Goal: Task Accomplishment & Management: Manage account settings

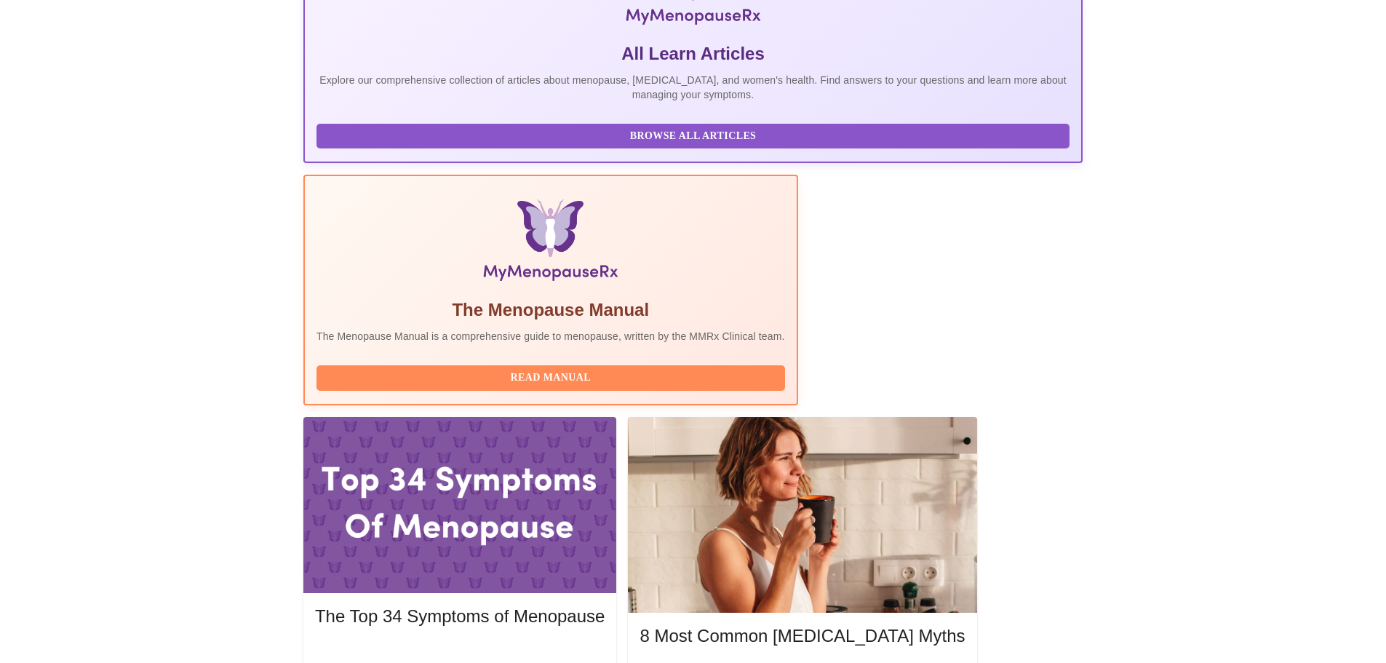
scroll to position [298, 0]
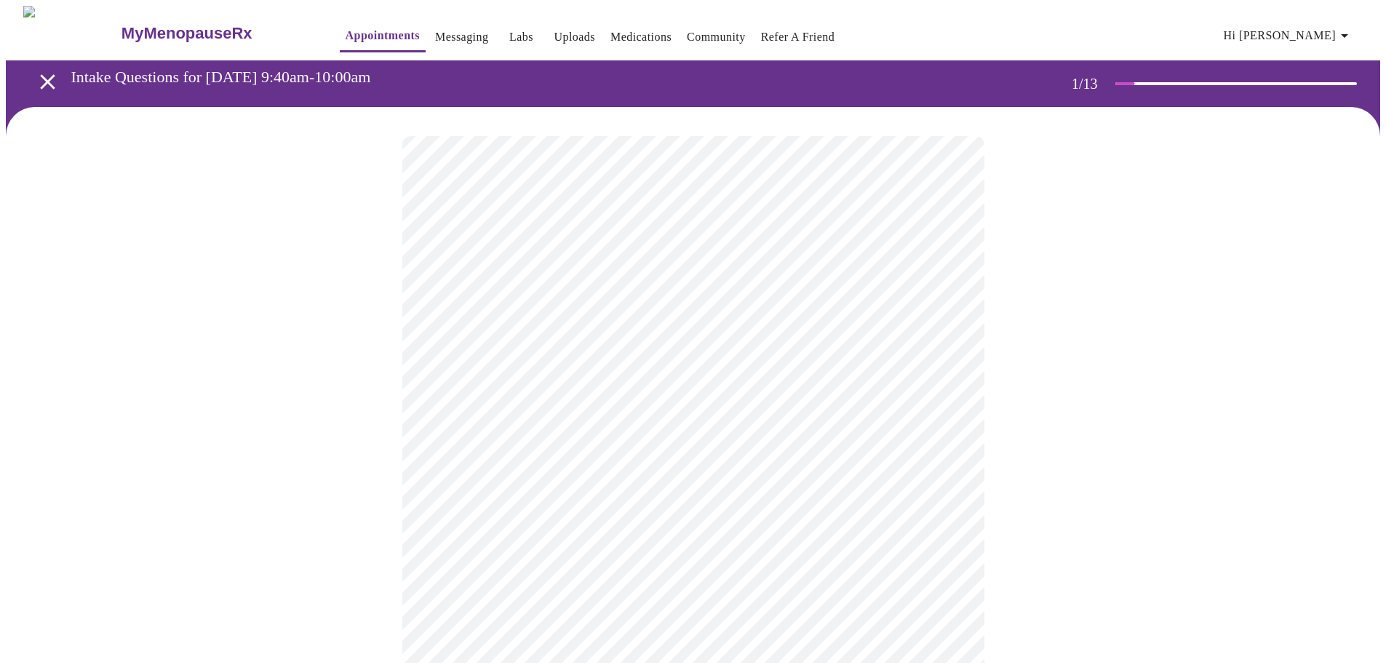
click at [700, 319] on body "MyMenopauseRx Appointments Messaging Labs Uploads Medications Community Refer a…" at bounding box center [693, 670] width 1375 height 1329
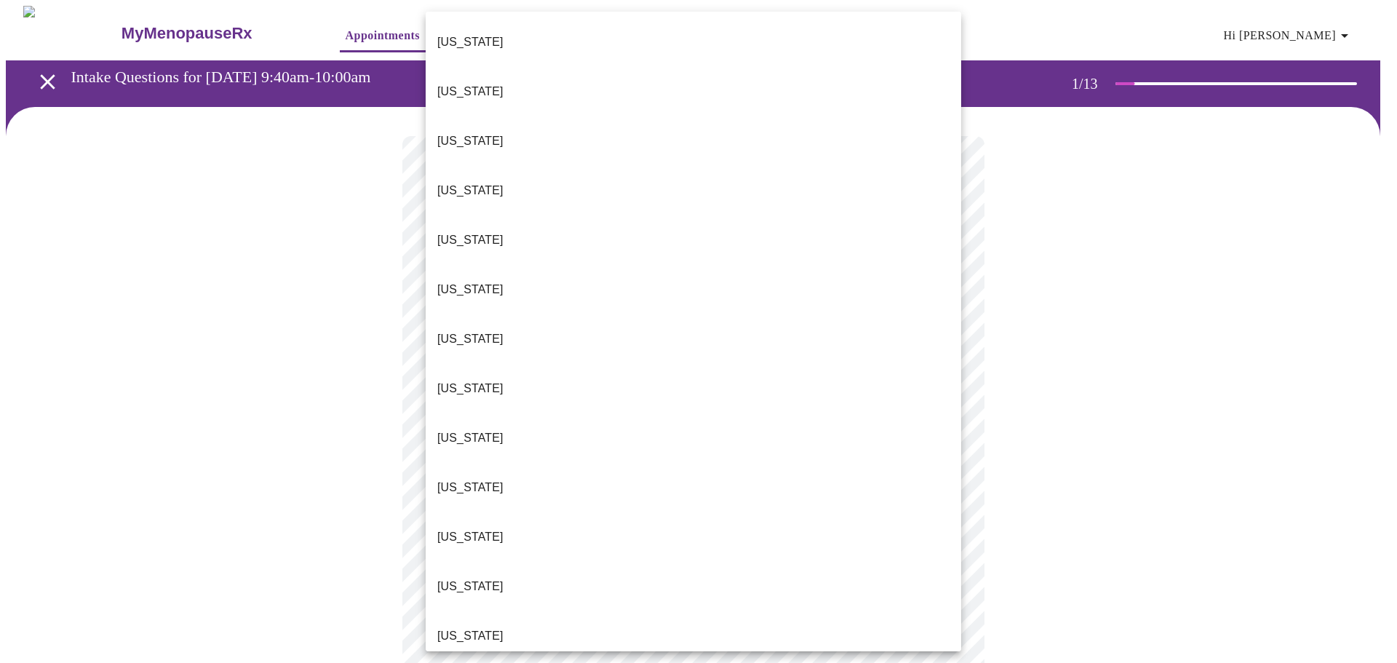
click at [486, 611] on li "[US_STATE]" at bounding box center [694, 635] width 536 height 49
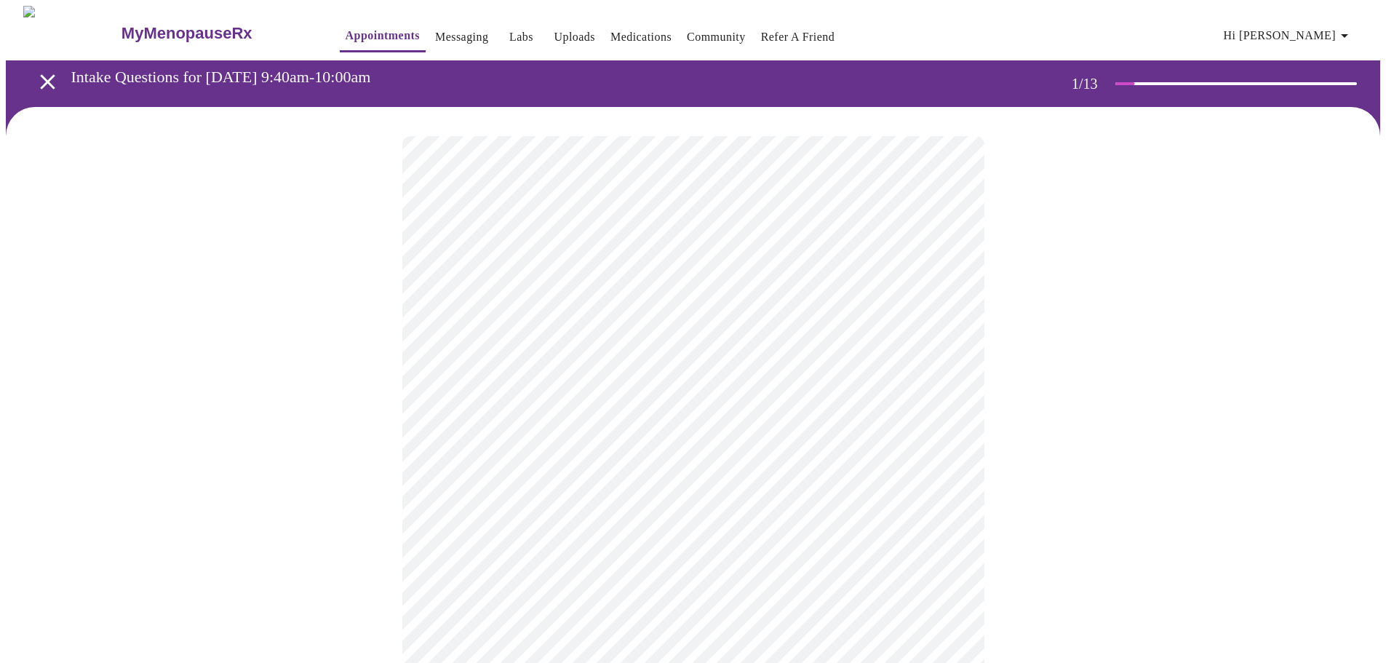
click at [472, 429] on body "MyMenopauseRx Appointments Messaging Labs Uploads Medications Community Refer a…" at bounding box center [693, 666] width 1375 height 1321
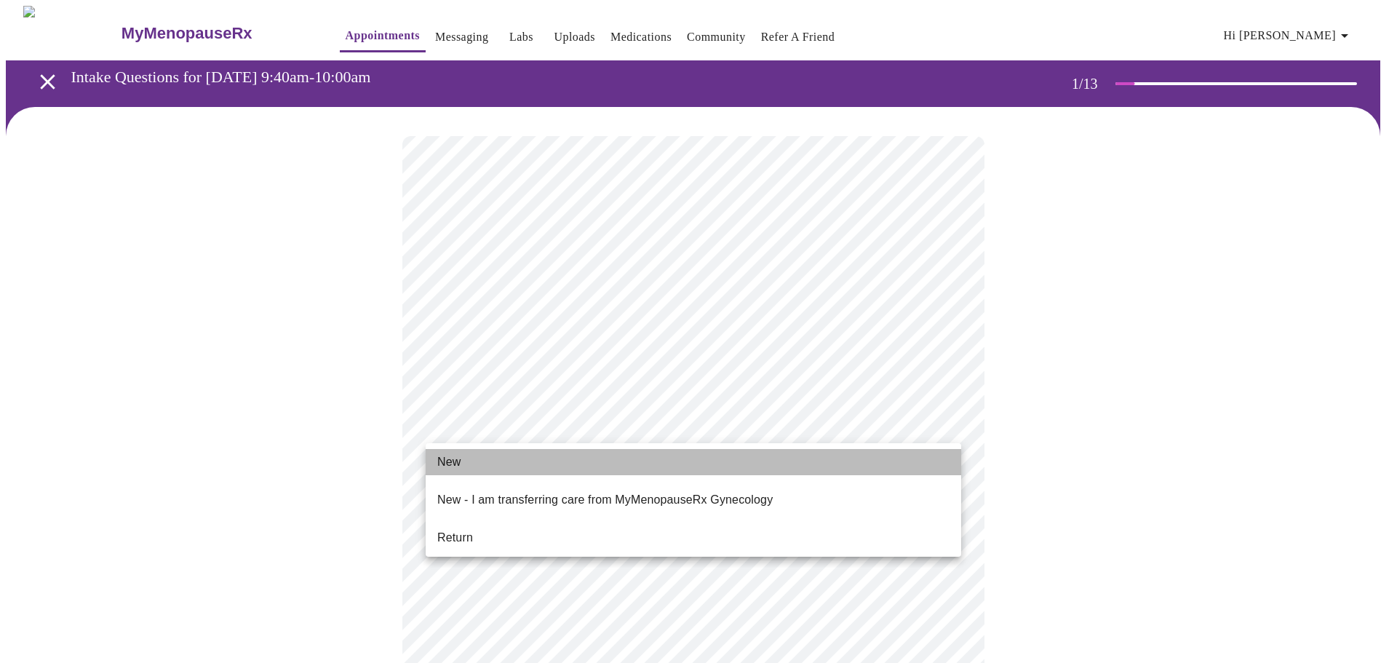
click at [459, 458] on span "New" at bounding box center [448, 461] width 23 height 17
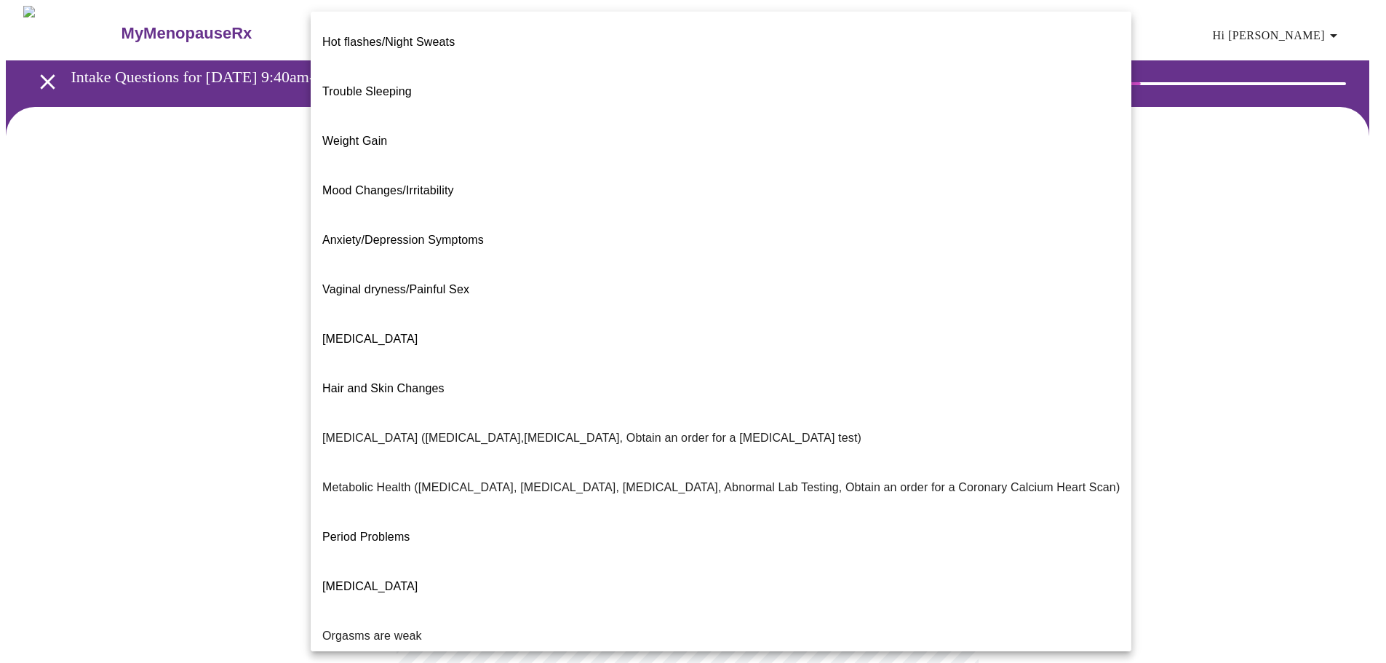
click at [509, 296] on body "MyMenopauseRx Appointments Messaging Labs Uploads Medications Community Refer a…" at bounding box center [693, 443] width 1375 height 875
drag, startPoint x: 98, startPoint y: 167, endPoint x: 119, endPoint y: 176, distance: 23.8
click at [98, 167] on div at bounding box center [698, 331] width 1397 height 663
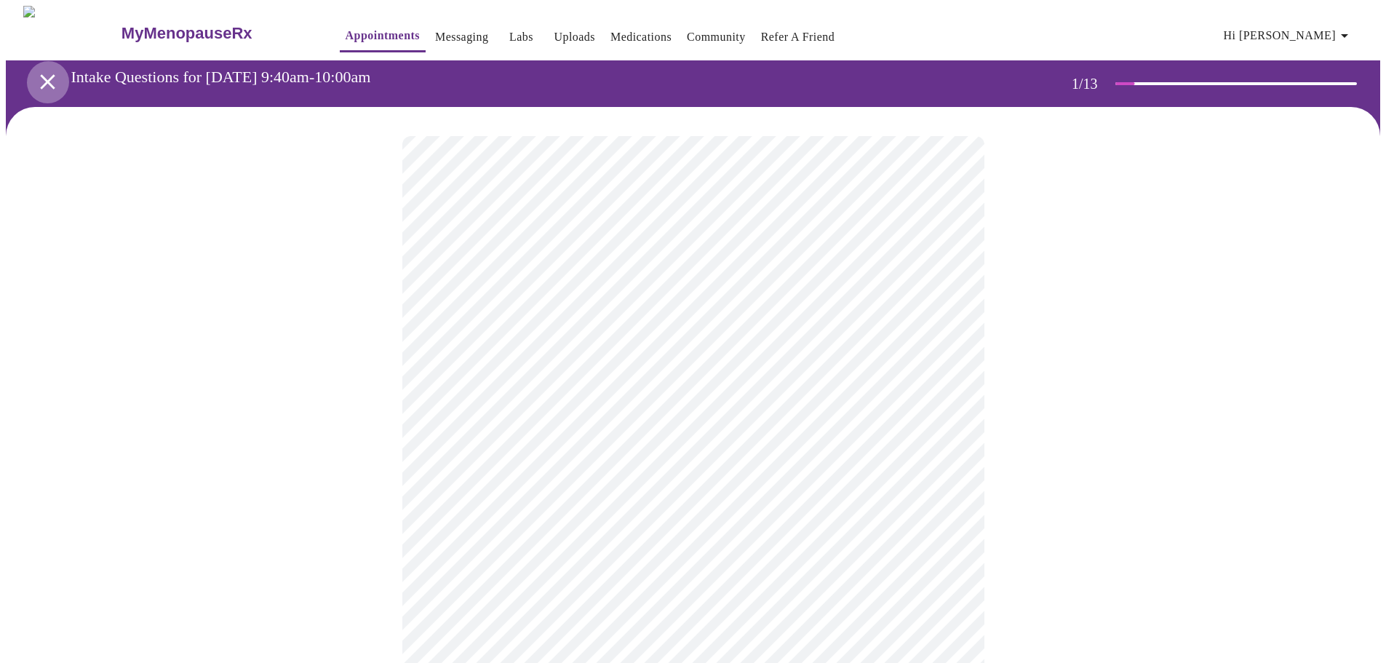
click at [40, 79] on icon "open drawer" at bounding box center [47, 81] width 15 height 15
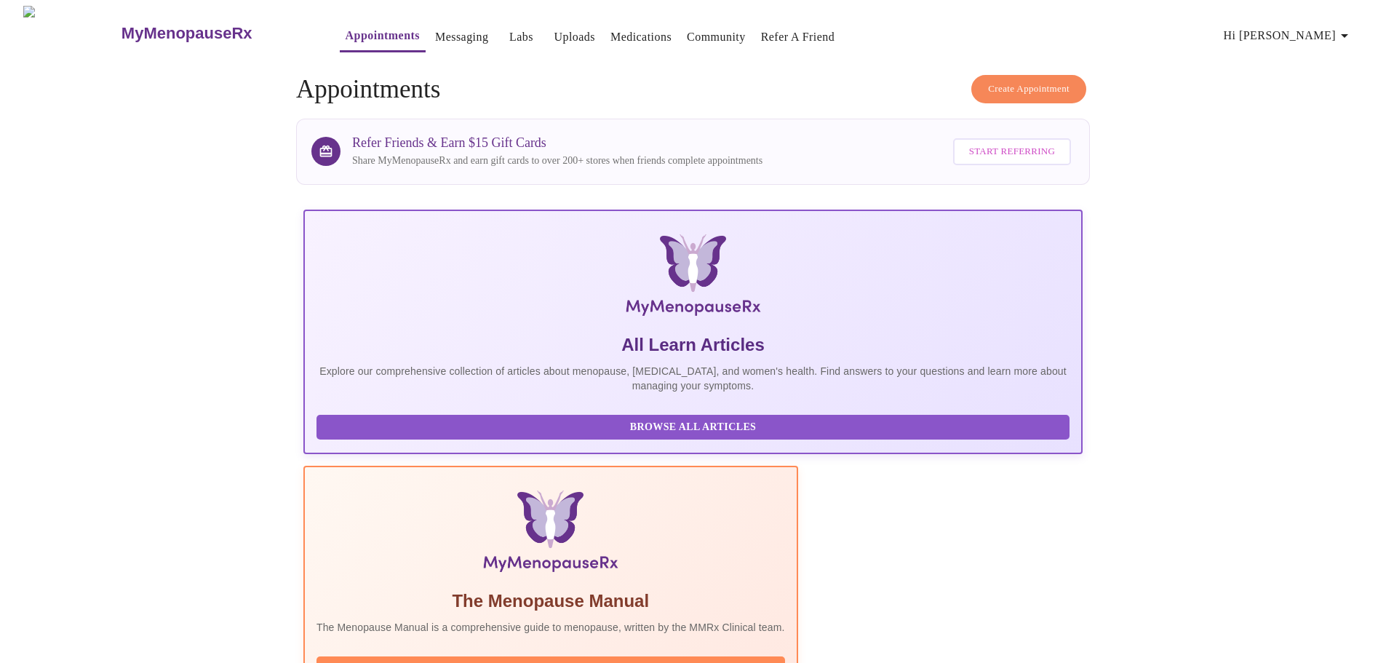
scroll to position [298, 0]
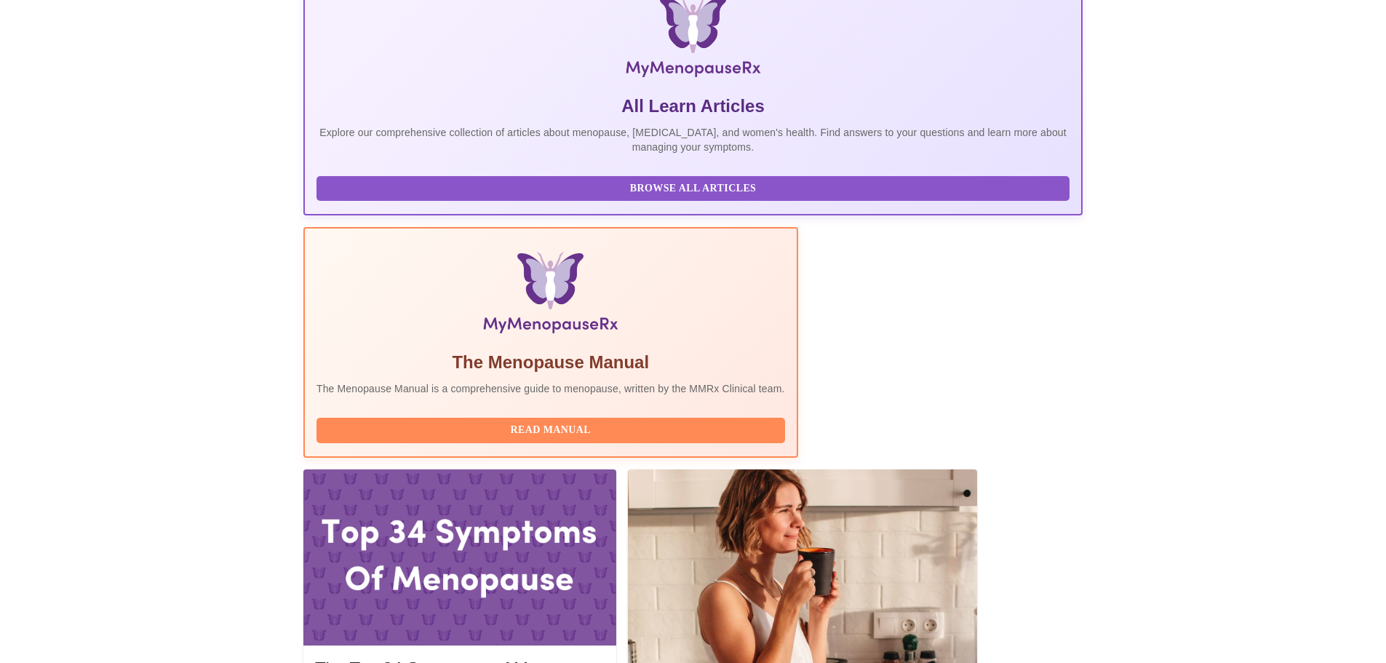
scroll to position [0, 0]
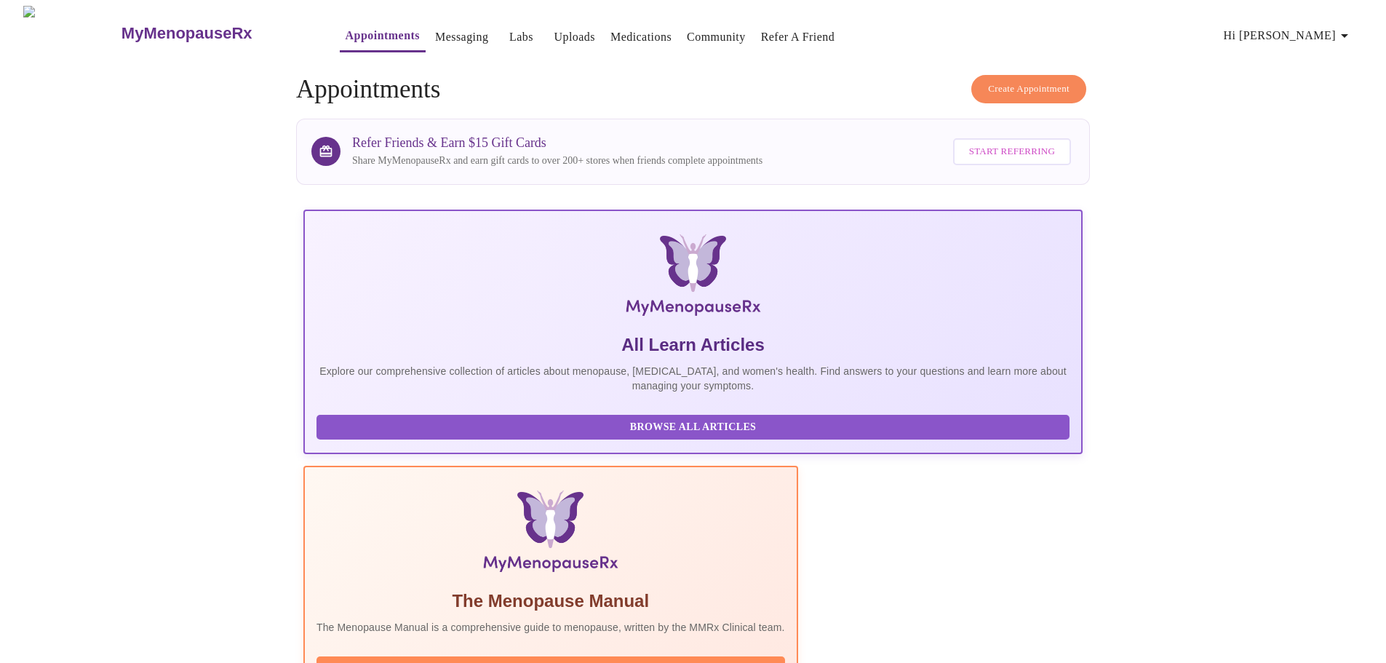
click at [1304, 26] on span "Hi [PERSON_NAME]" at bounding box center [1289, 35] width 130 height 20
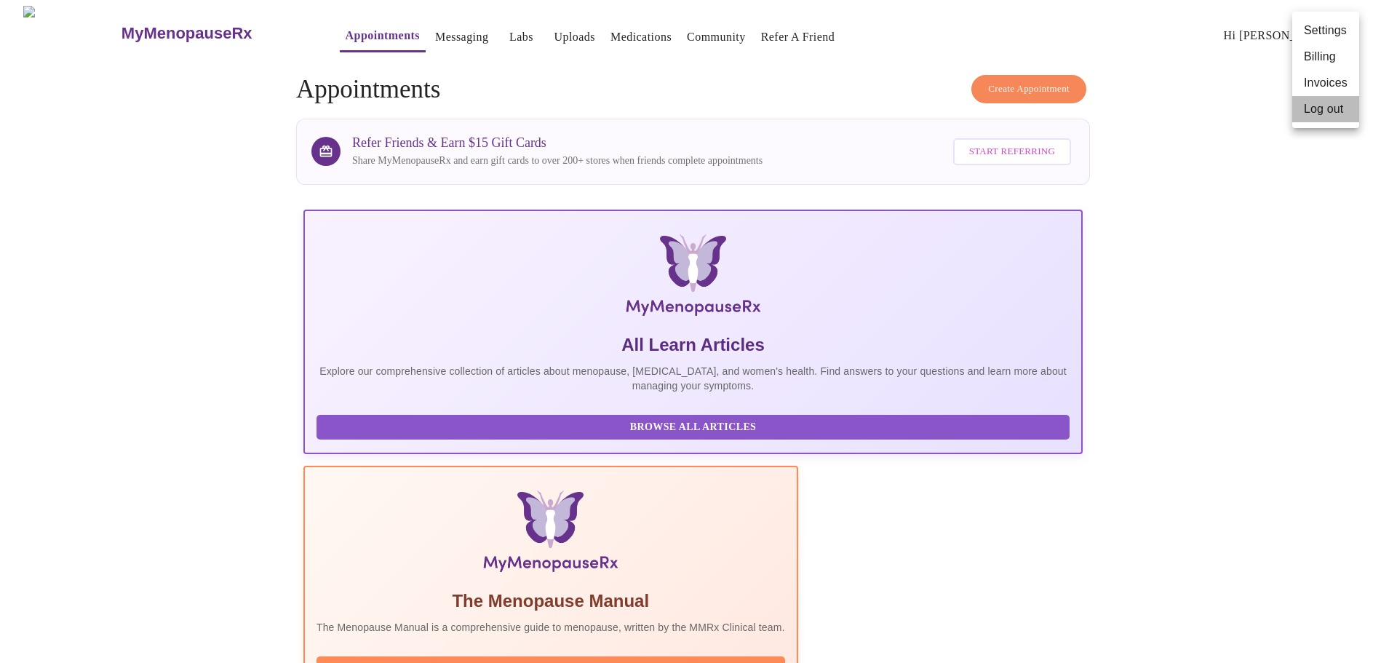
click at [1312, 109] on li "Log out" at bounding box center [1325, 109] width 67 height 26
